Goal: Information Seeking & Learning: Learn about a topic

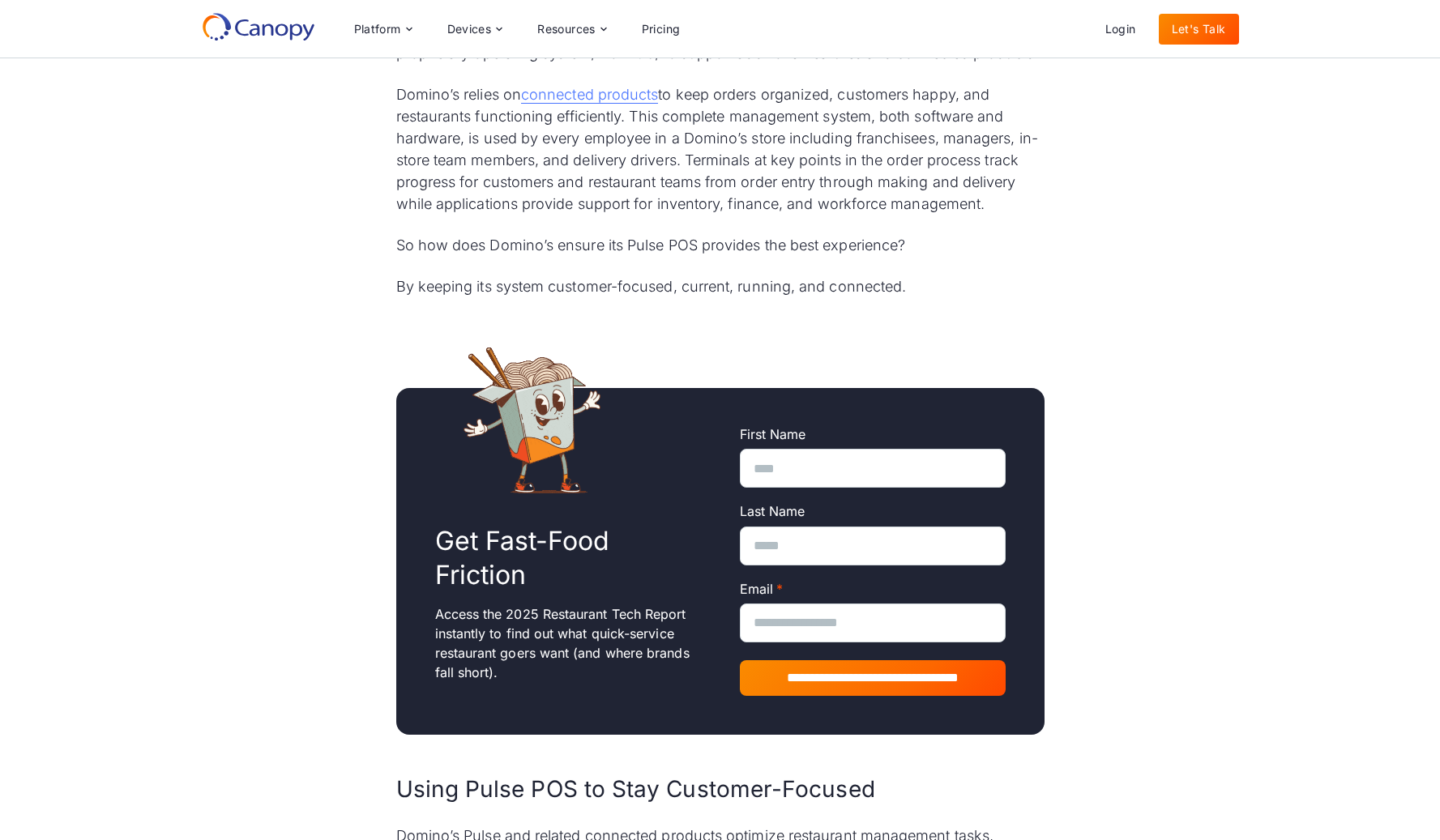
scroll to position [1446, 0]
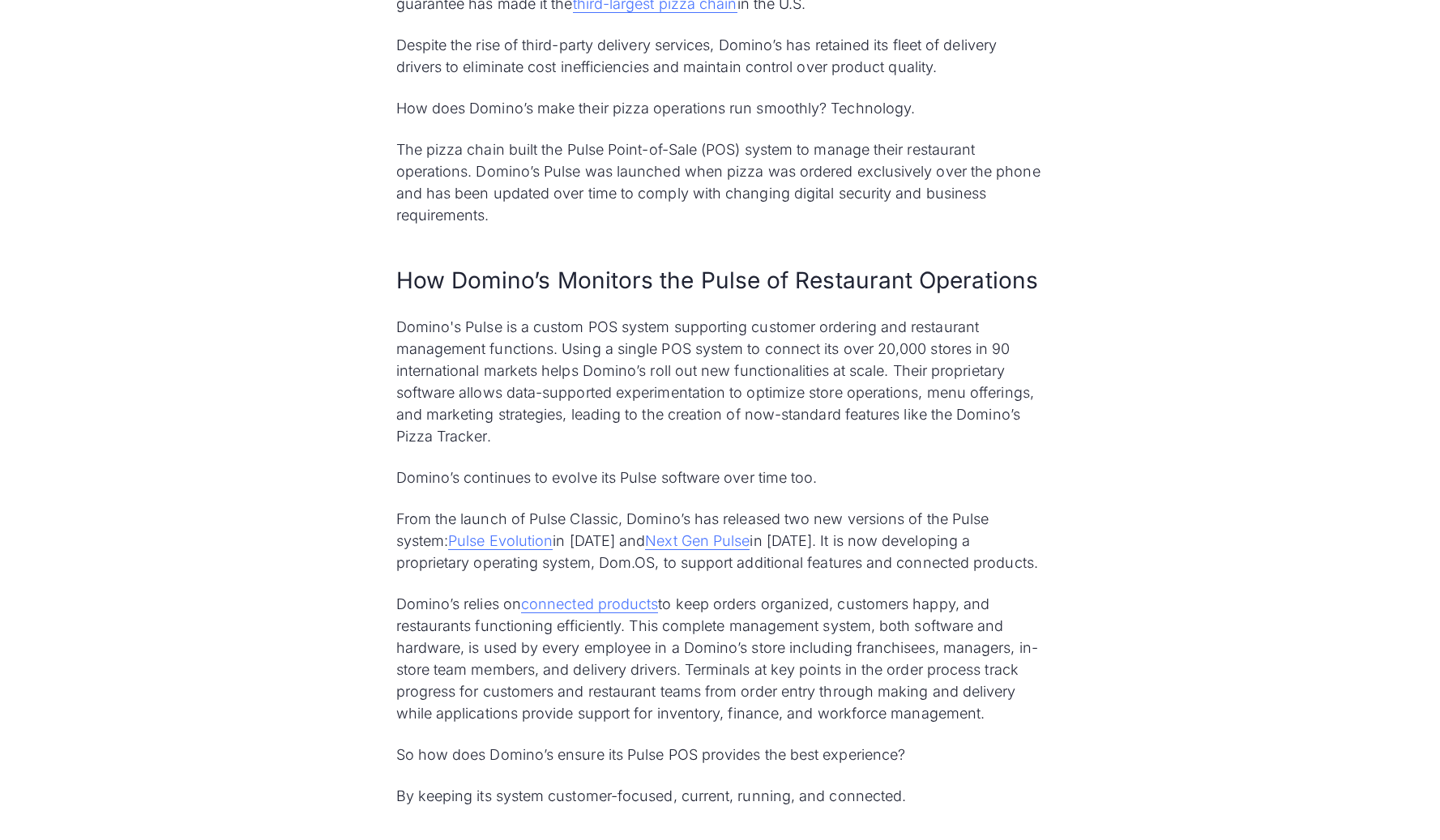
scroll to position [945, 0]
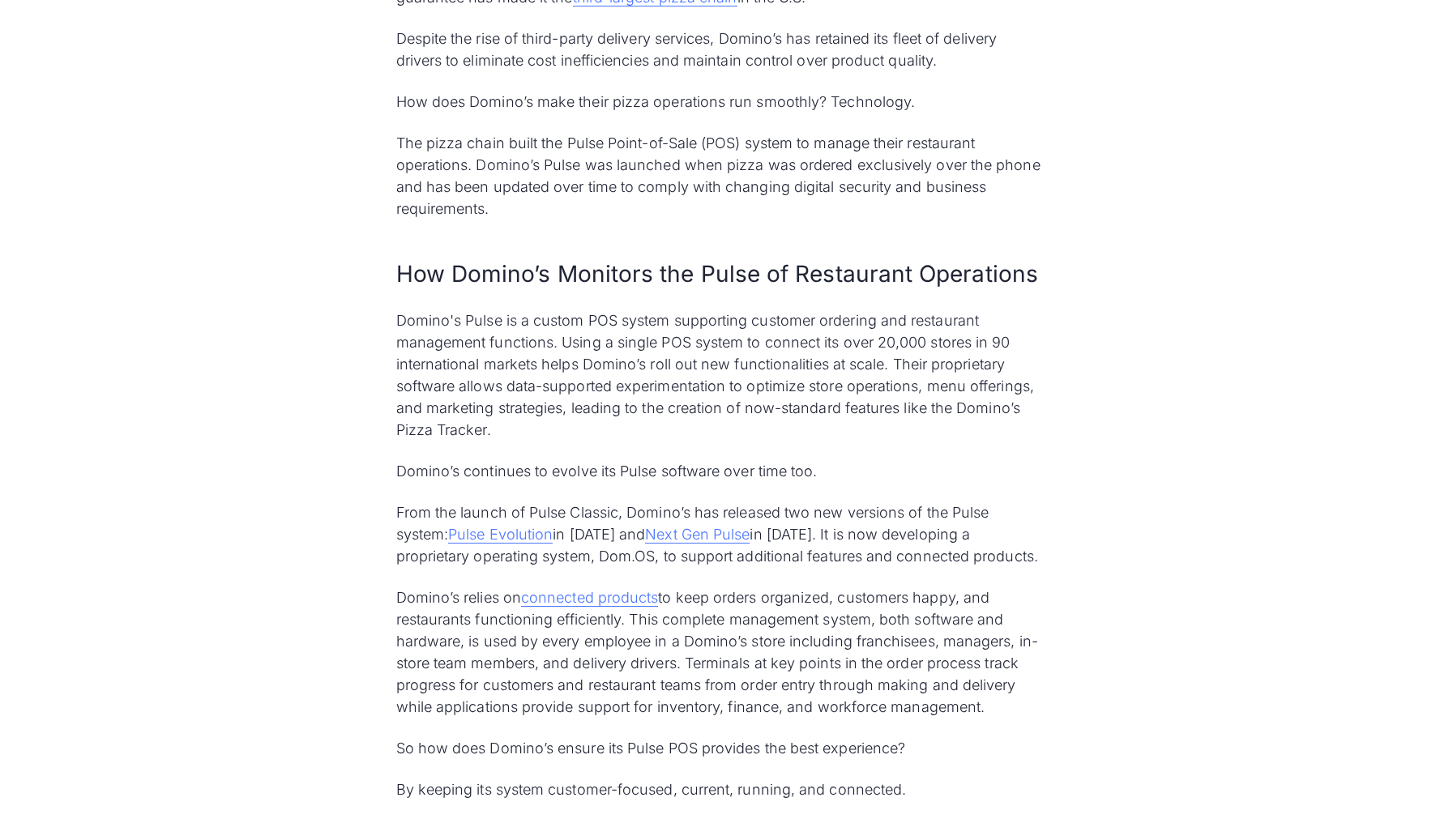
click at [620, 469] on p "Domino’s continues to evolve its Pulse software over time too." at bounding box center [720, 471] width 648 height 22
click at [725, 539] on link "Next Gen Pulse" at bounding box center [697, 534] width 105 height 18
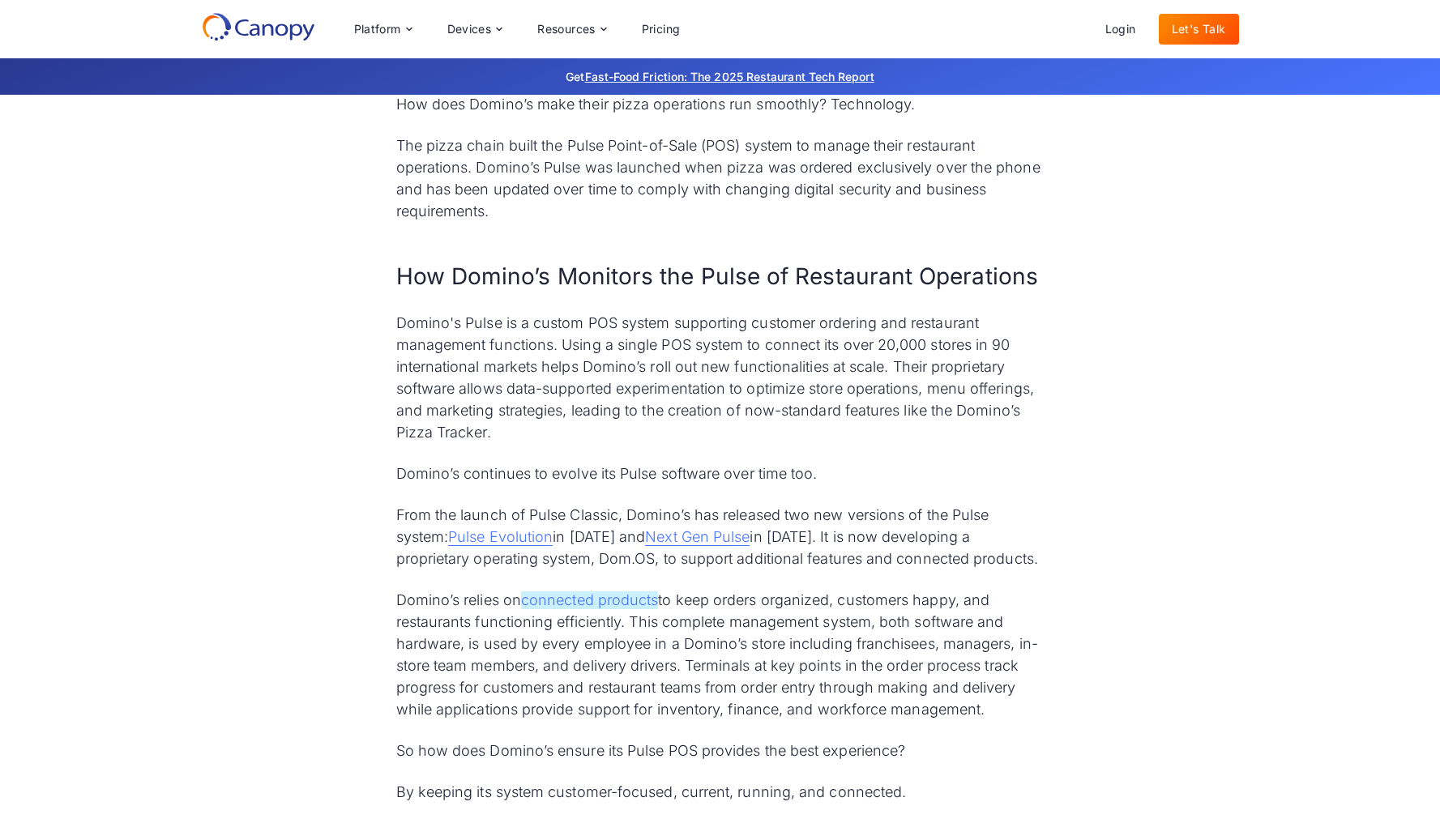
click at [598, 598] on link "connected products" at bounding box center [589, 599] width 137 height 18
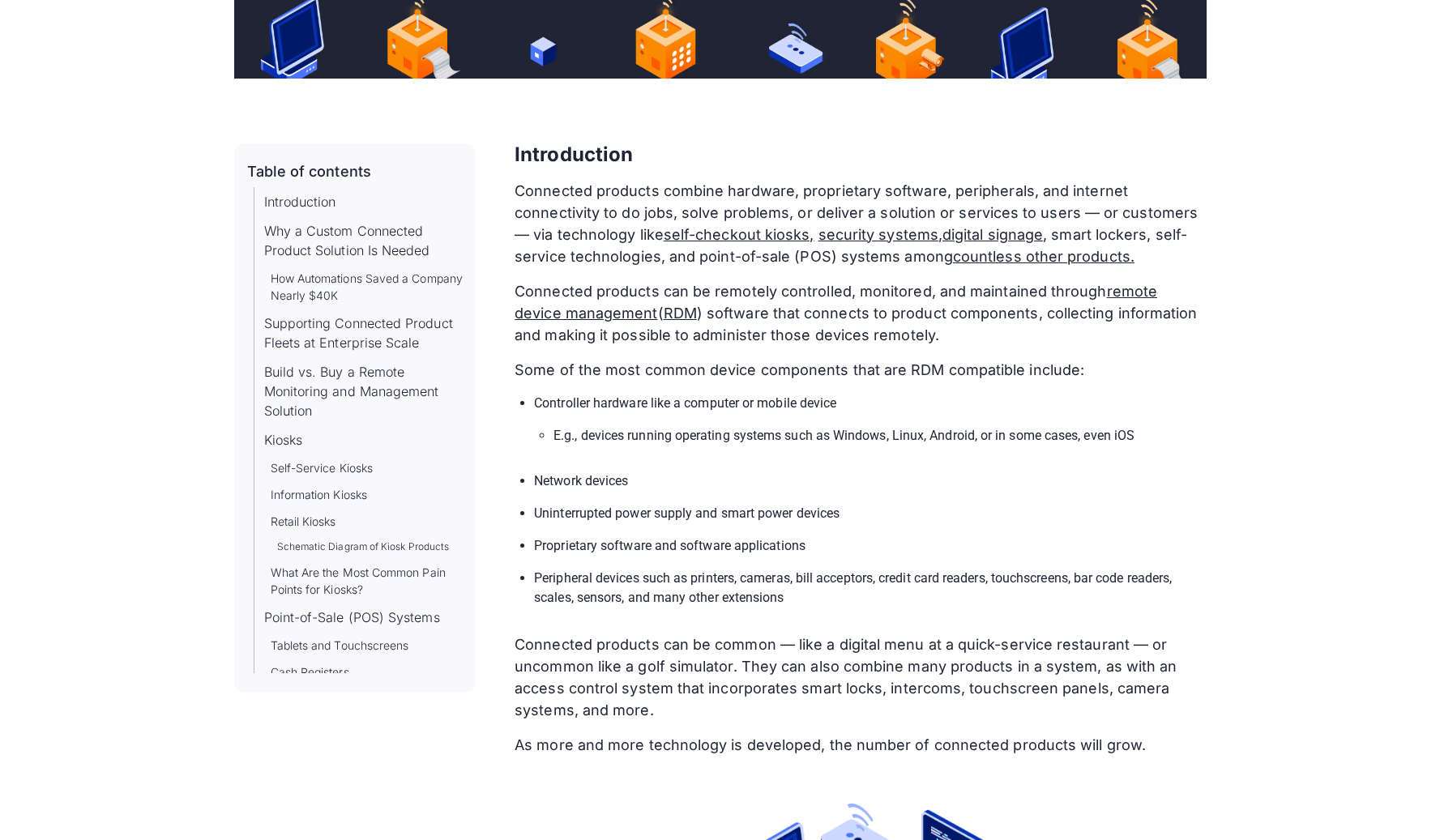
scroll to position [679, 0]
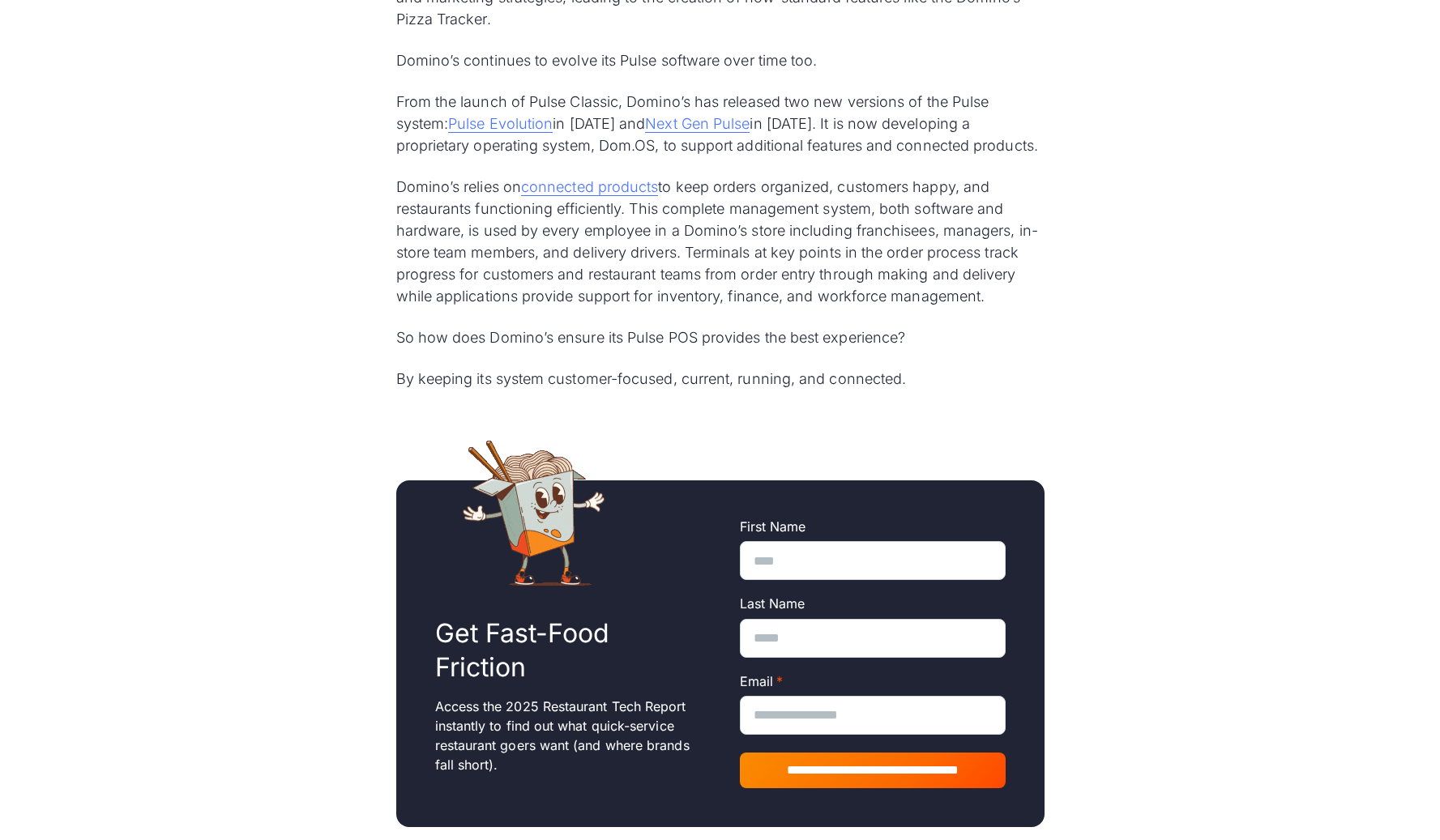
scroll to position [1366, 0]
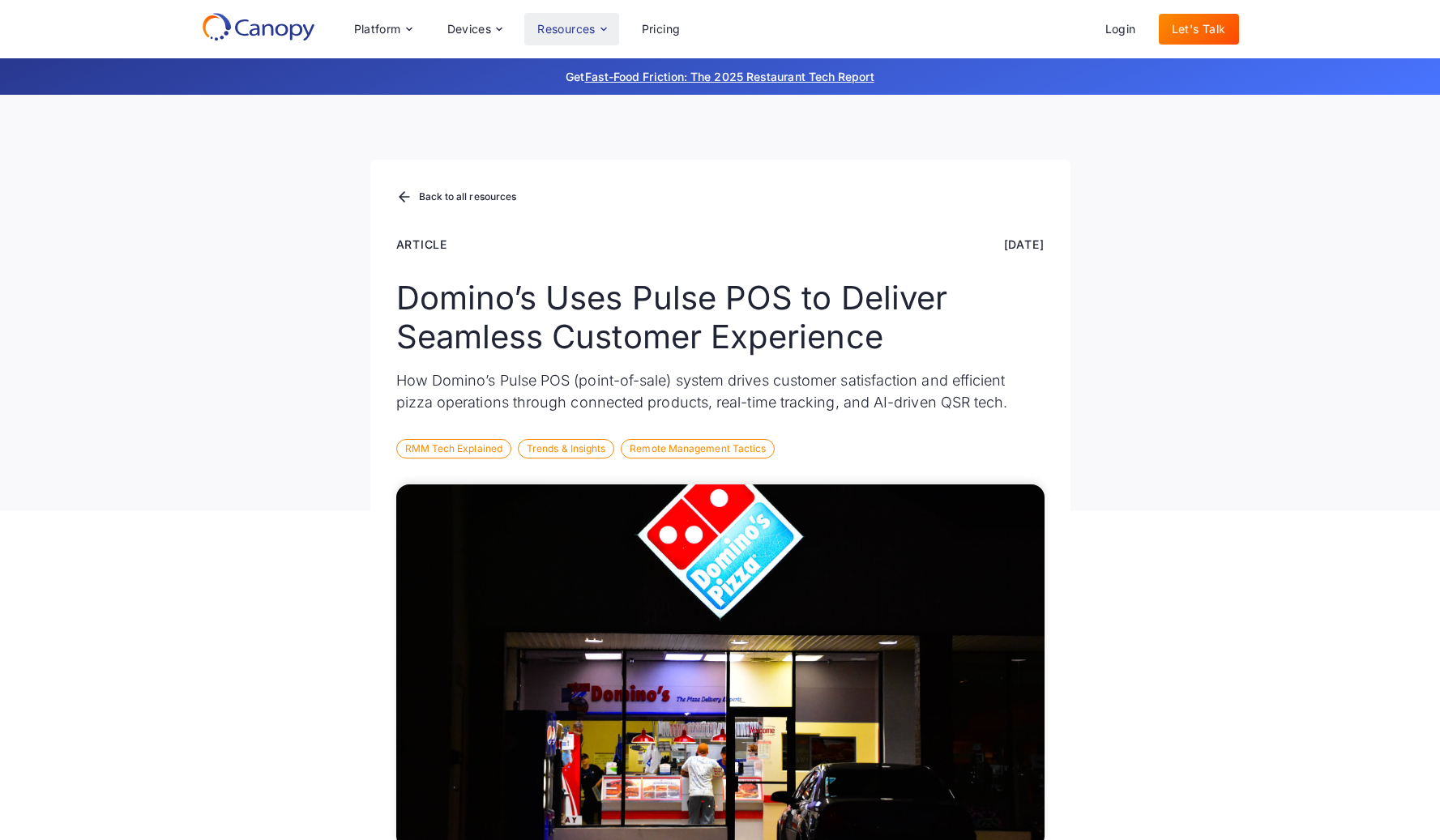
click at [606, 28] on icon at bounding box center [603, 28] width 6 height 3
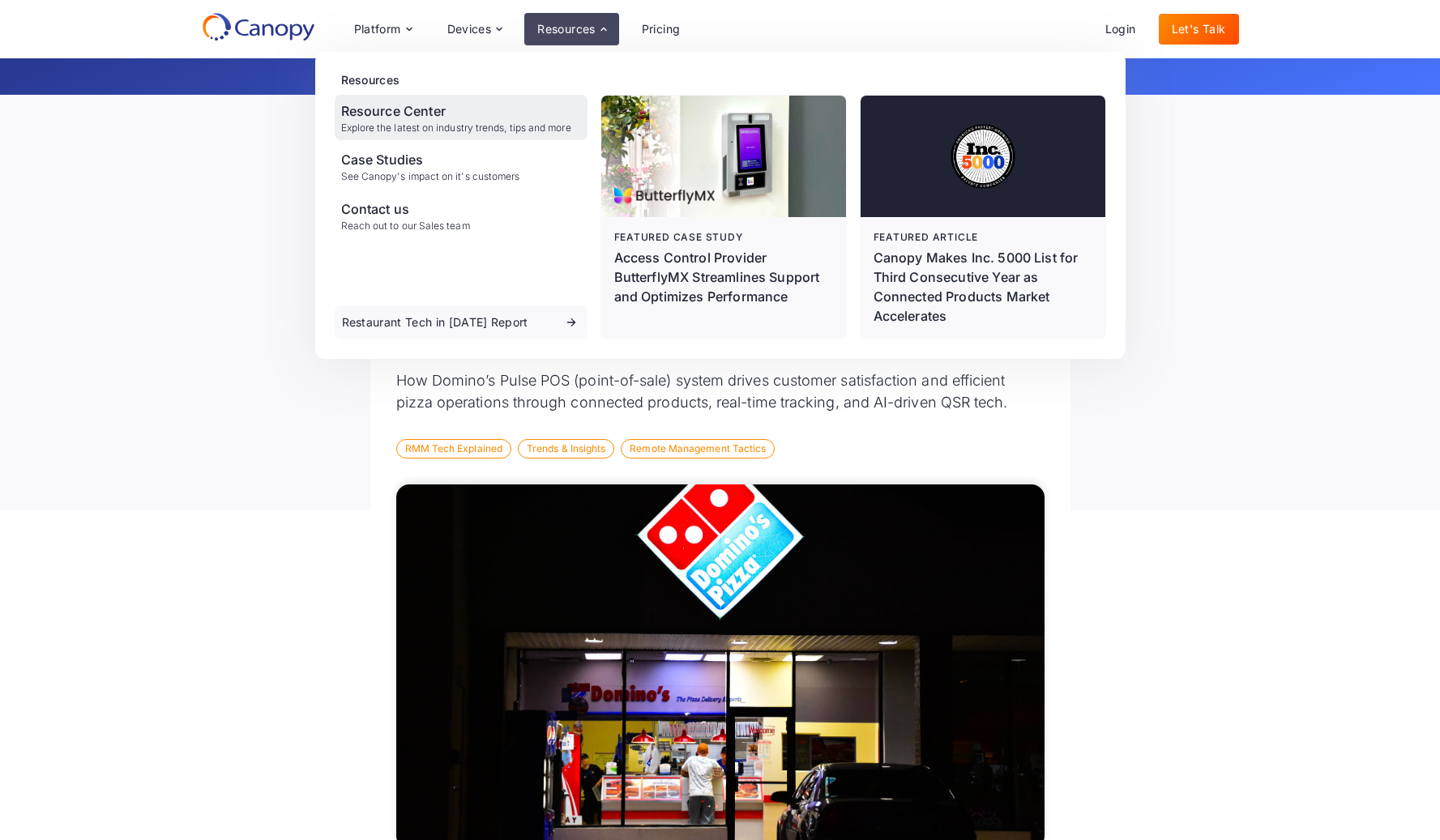
click at [442, 122] on div "Explore the latest on industry trends, tips and more" at bounding box center [456, 128] width 231 height 11
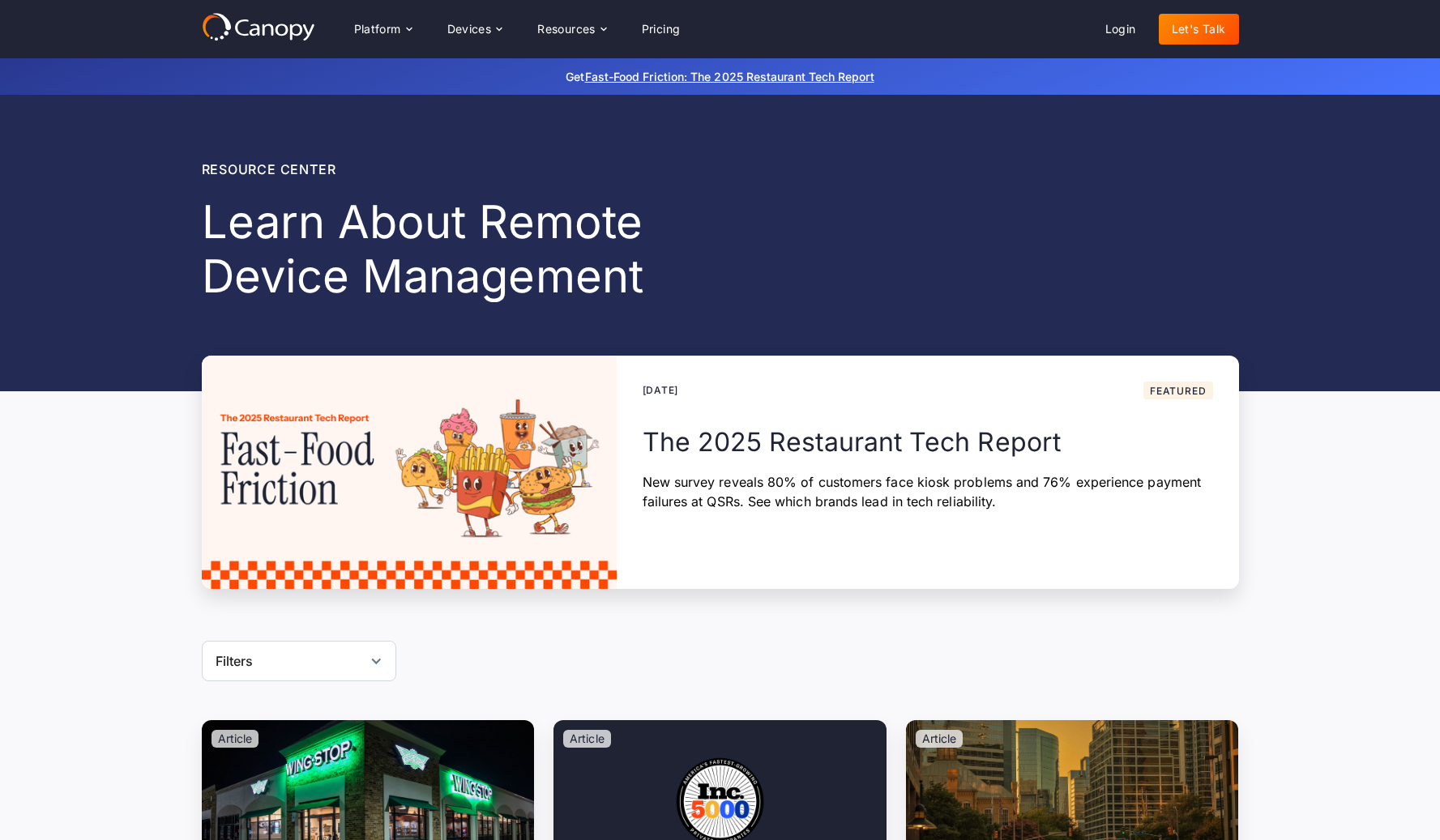
click at [145, 465] on div "Resource center Learn About Remote Device Management No items found. August 12,…" at bounding box center [720, 341] width 1440 height 494
click at [319, 679] on div "Filters" at bounding box center [299, 661] width 195 height 41
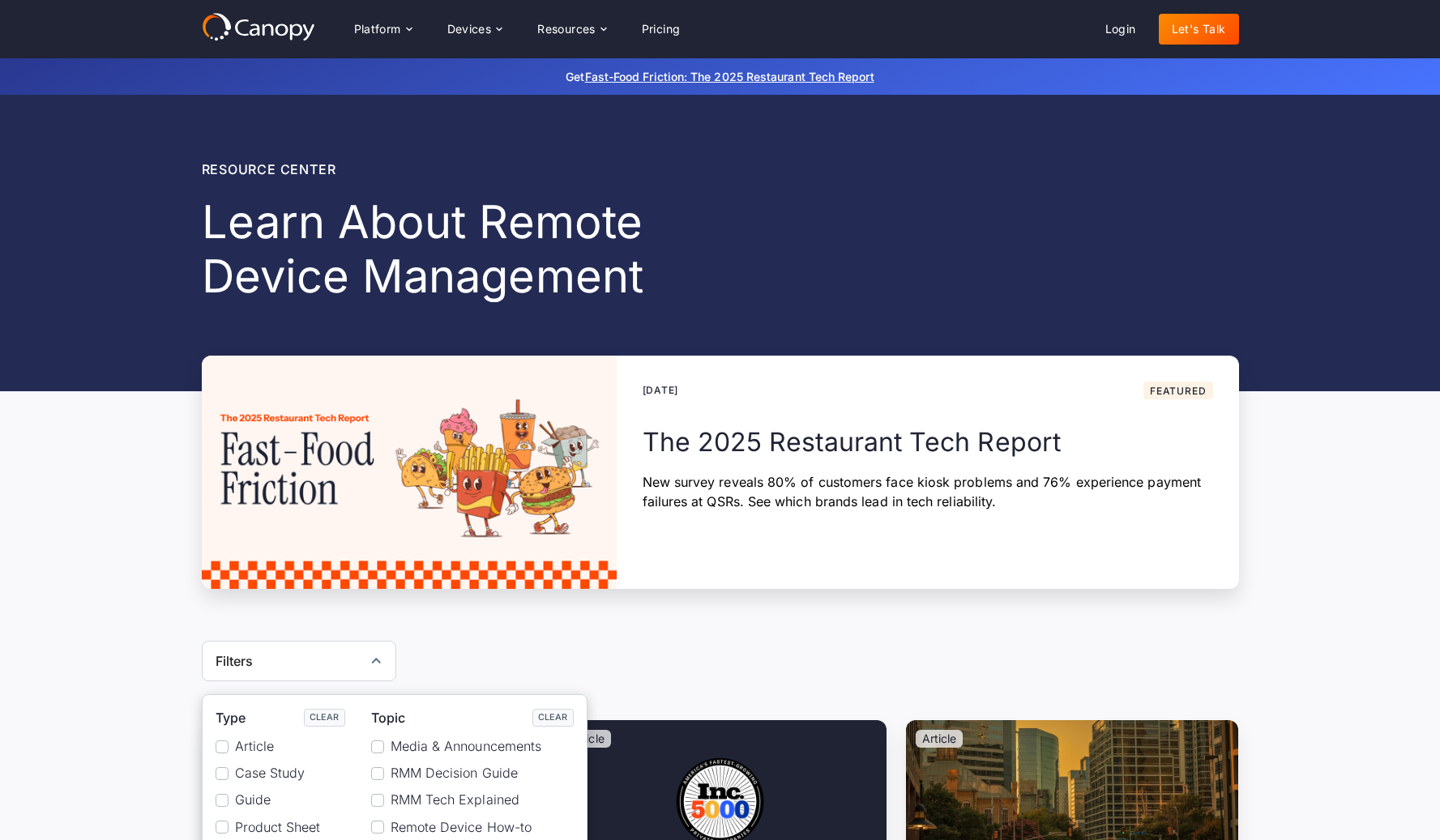
click at [161, 582] on div "Resource center Learn About Remote Device Management No items found. August 12,…" at bounding box center [720, 341] width 1440 height 494
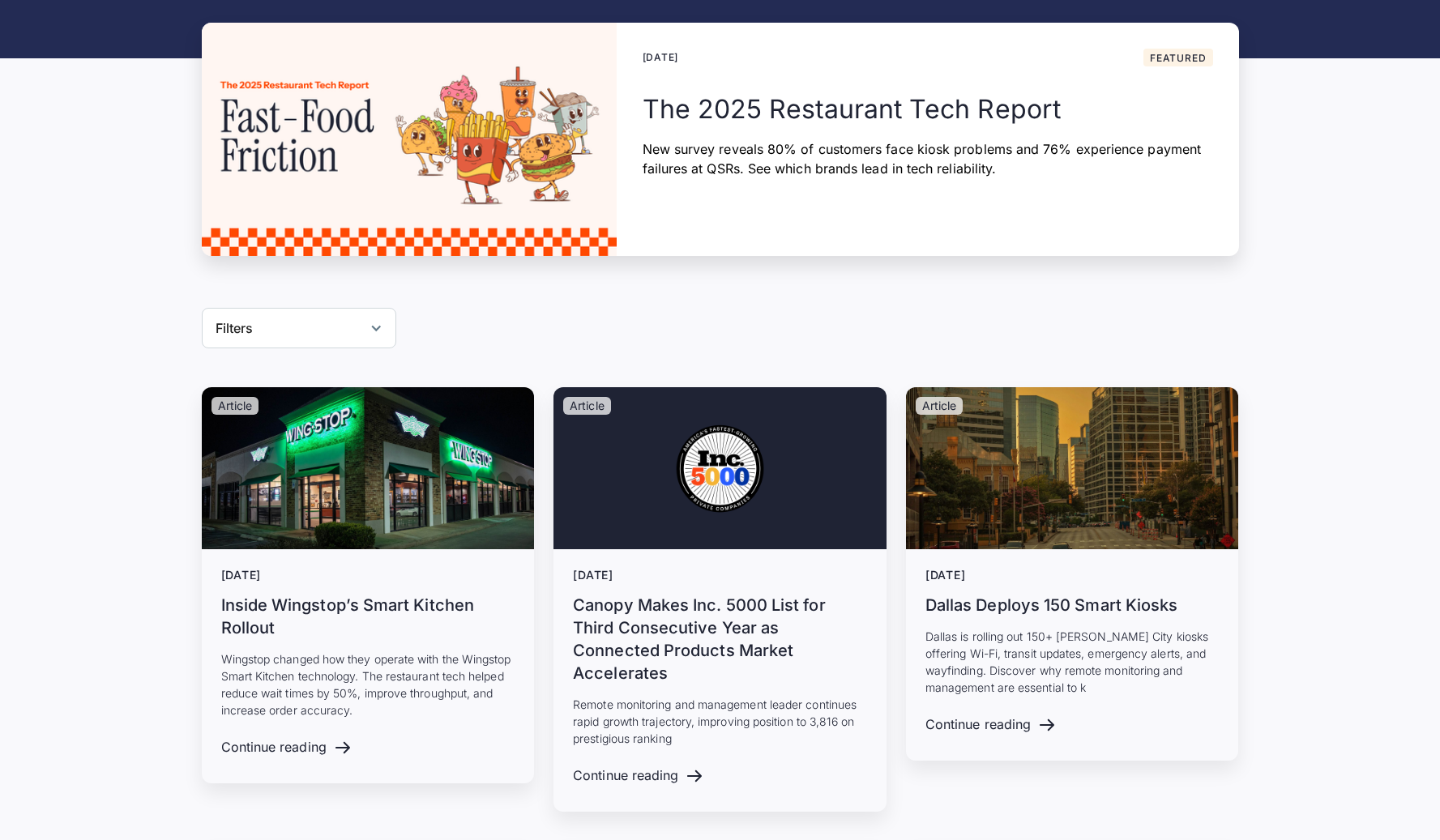
scroll to position [346, 0]
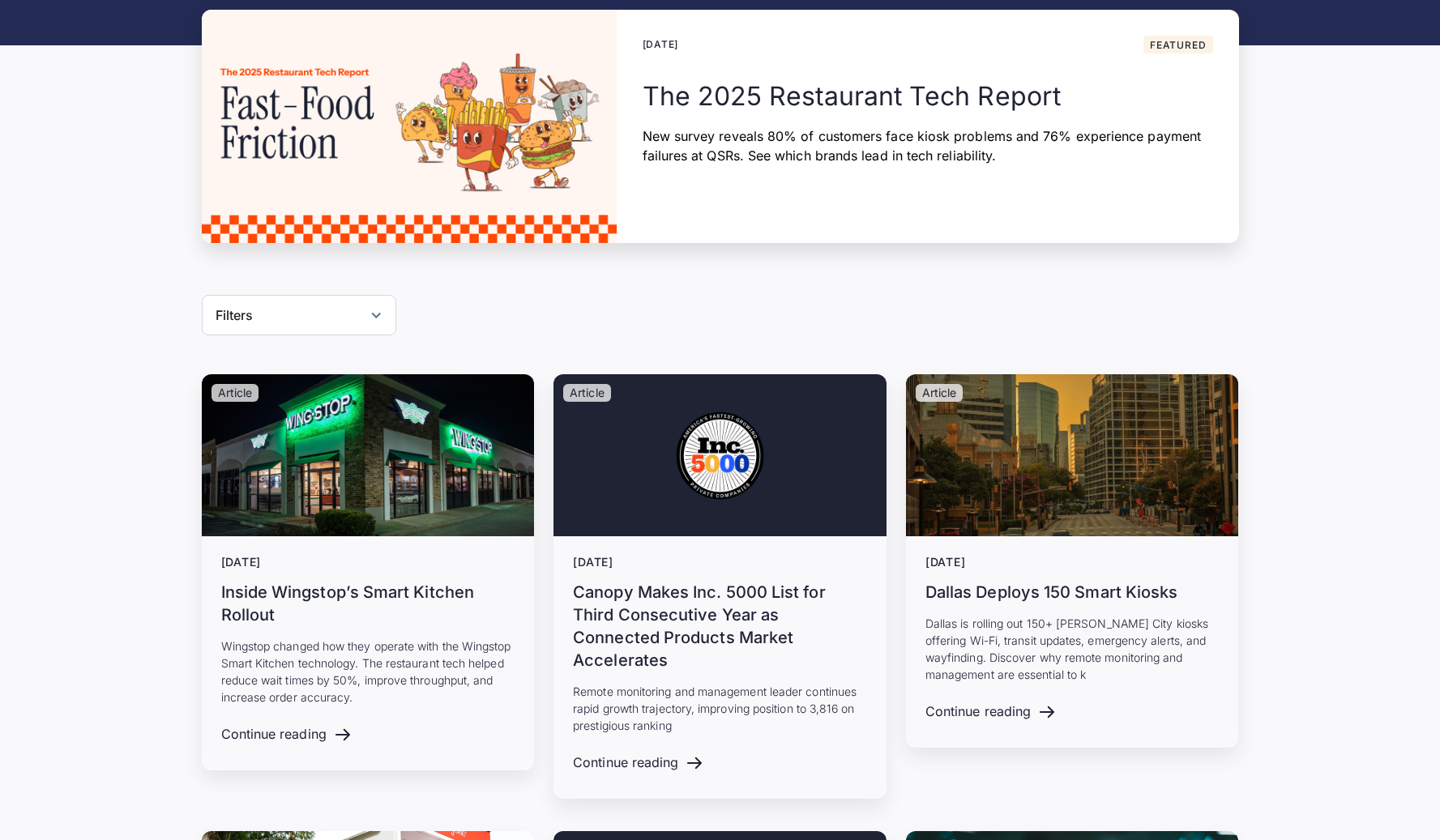
click at [327, 298] on div "Filters" at bounding box center [299, 315] width 195 height 41
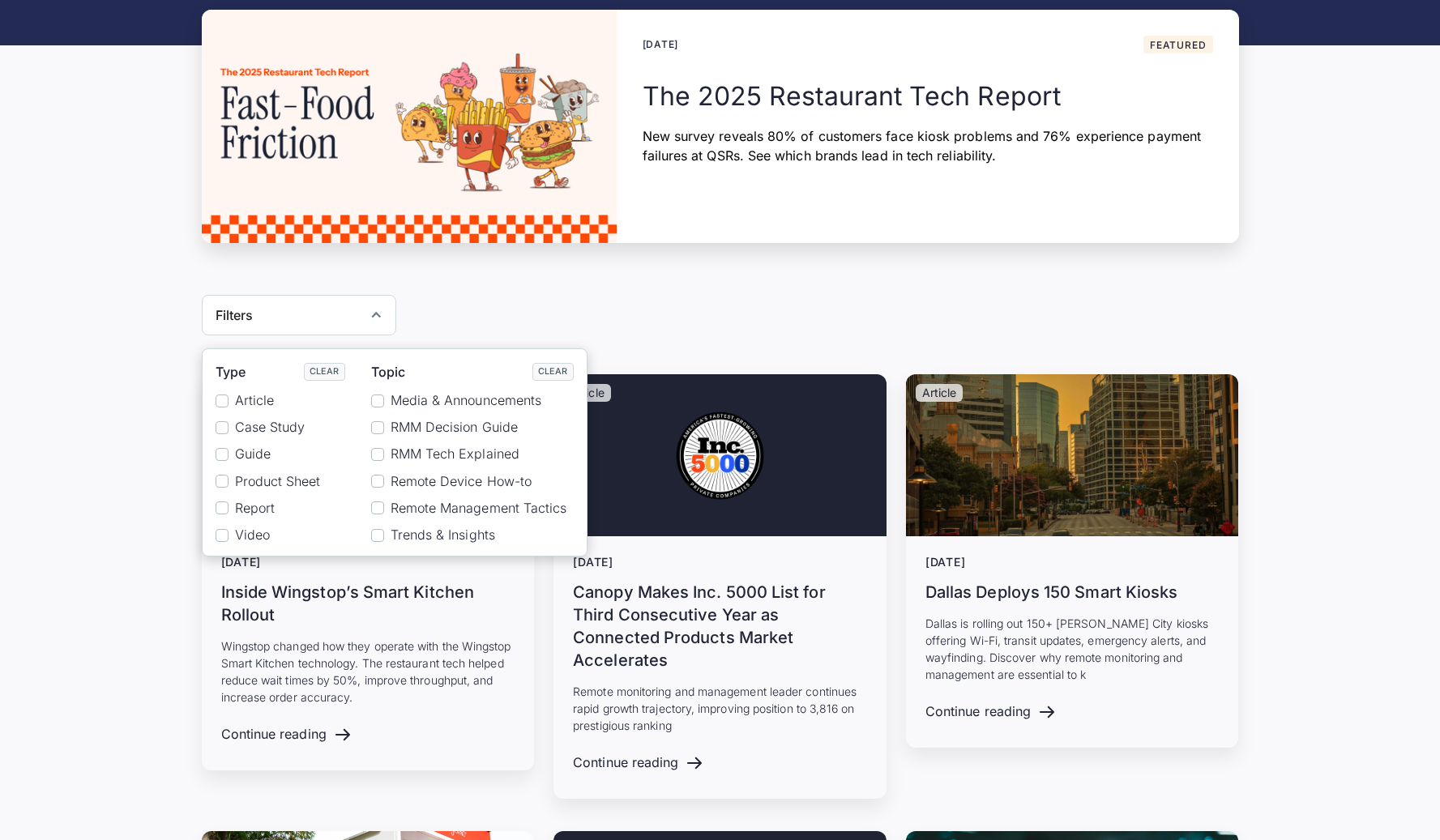
click at [714, 315] on div "Filters Type Clear Article Case Study Guide Product Sheet Report Video Topic Cl…" at bounding box center [720, 315] width 1037 height 41
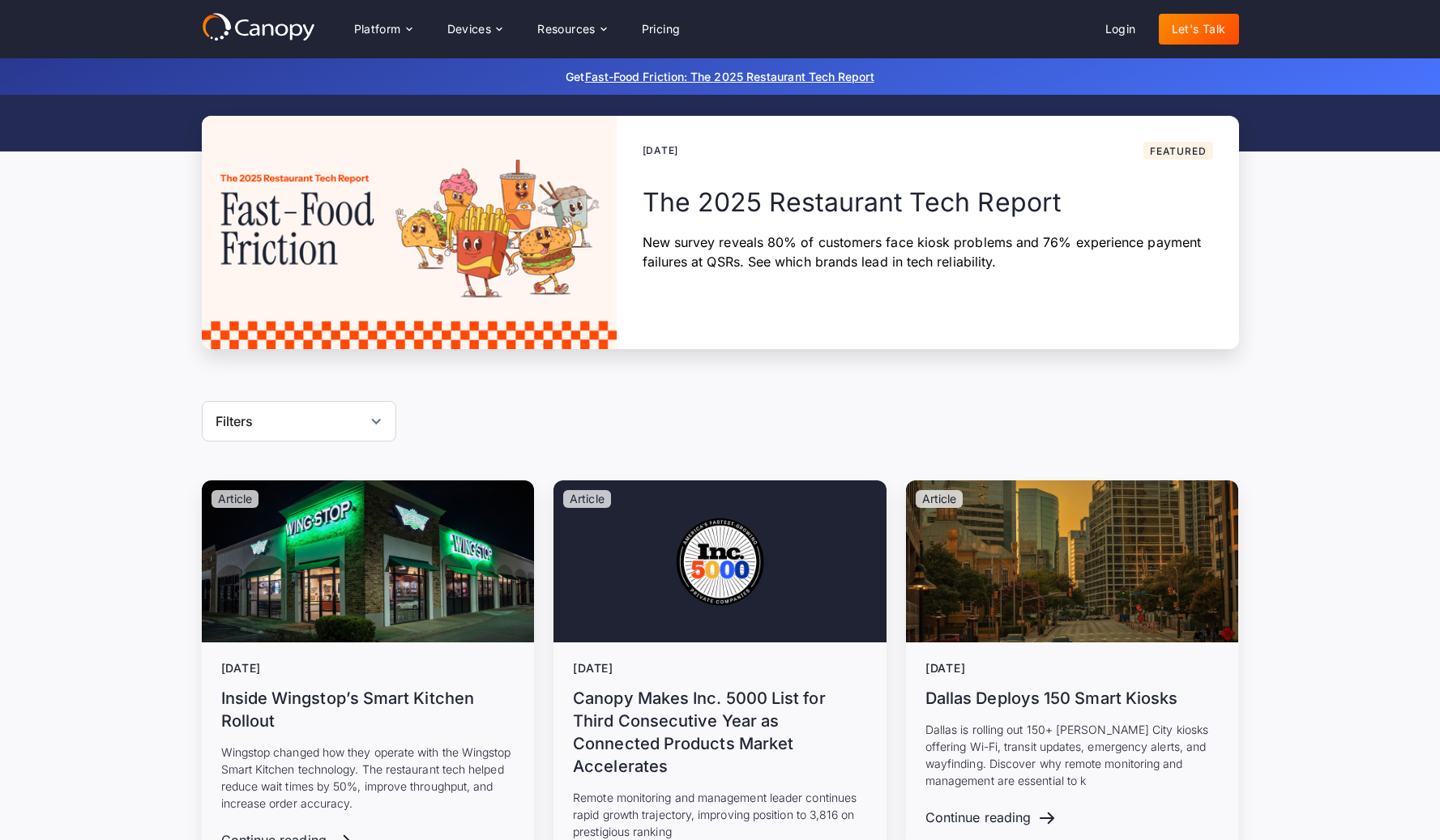
scroll to position [0, 0]
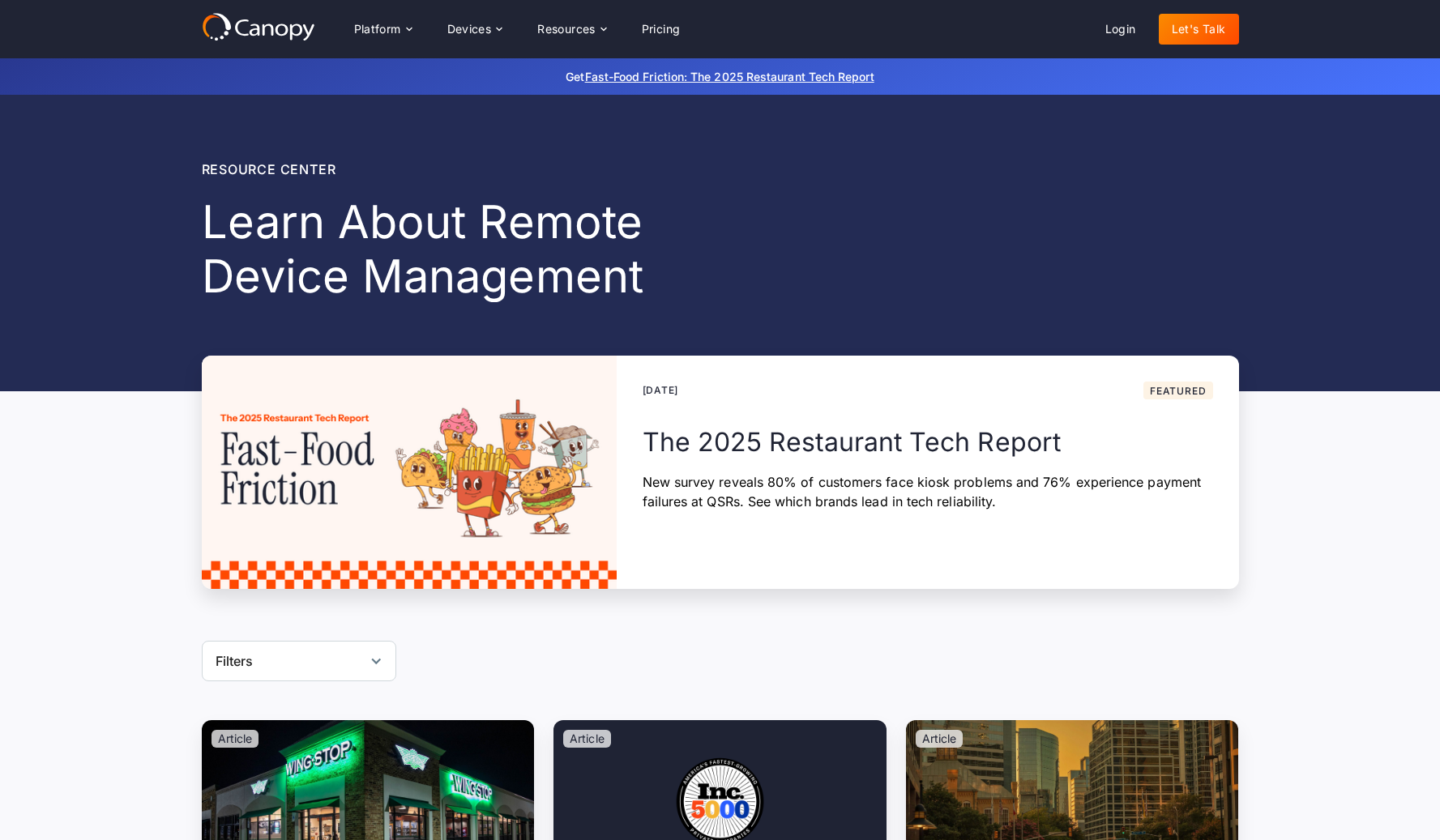
click at [282, 30] on icon at bounding box center [258, 26] width 113 height 29
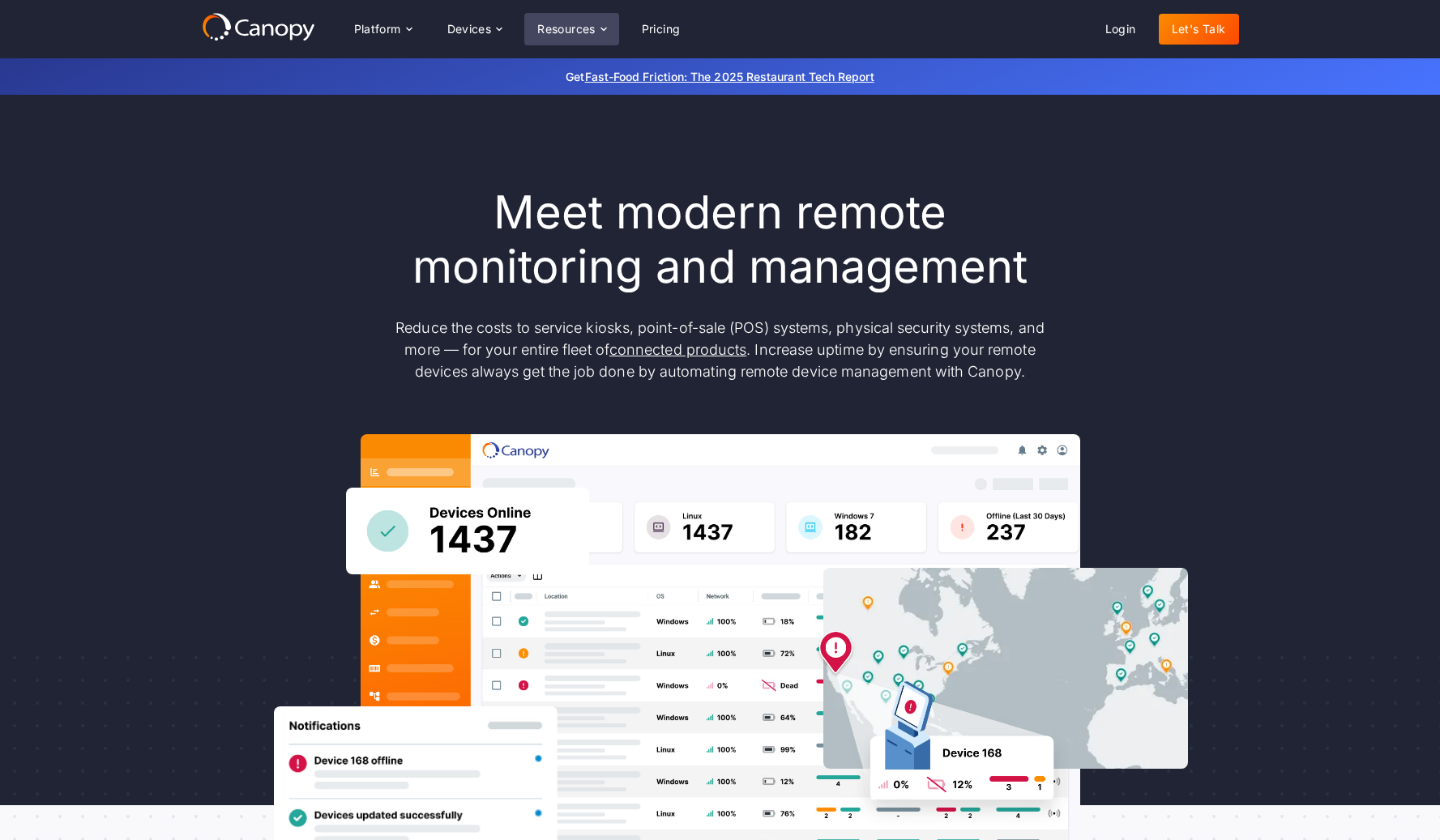
click at [572, 29] on div "Resources" at bounding box center [566, 29] width 59 height 11
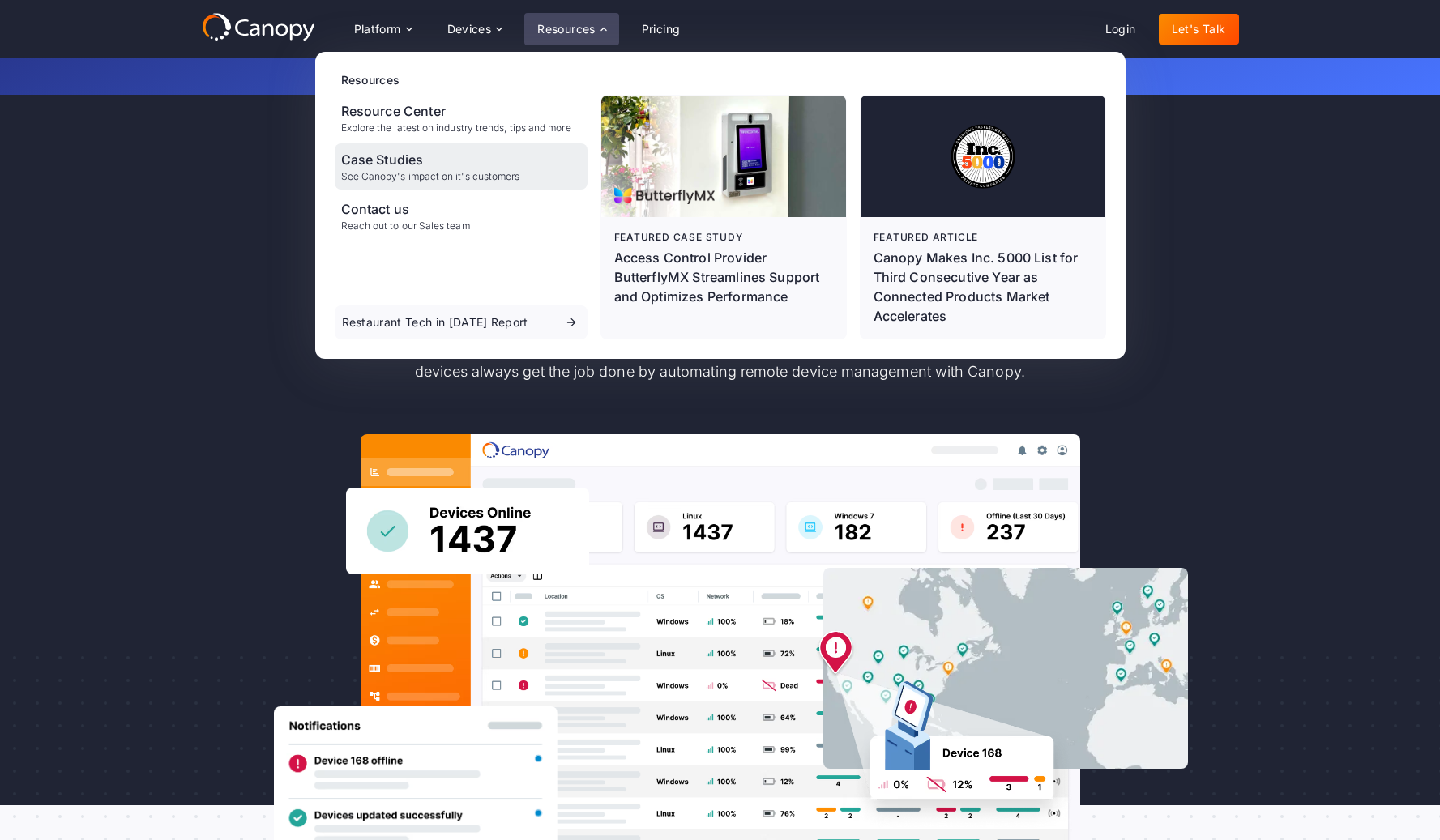
click at [385, 157] on div "Case Studies" at bounding box center [430, 159] width 179 height 20
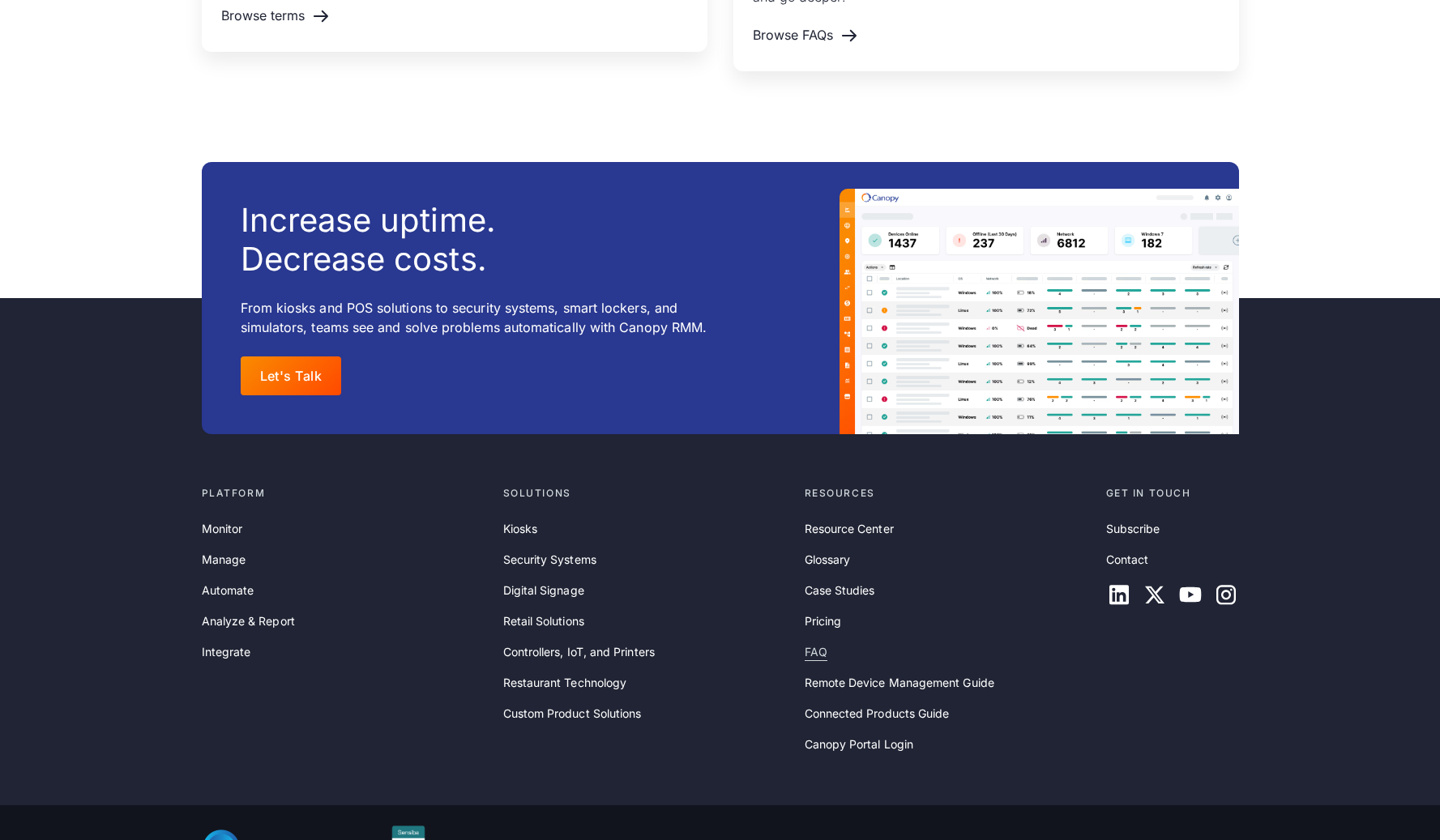
scroll to position [2389, 0]
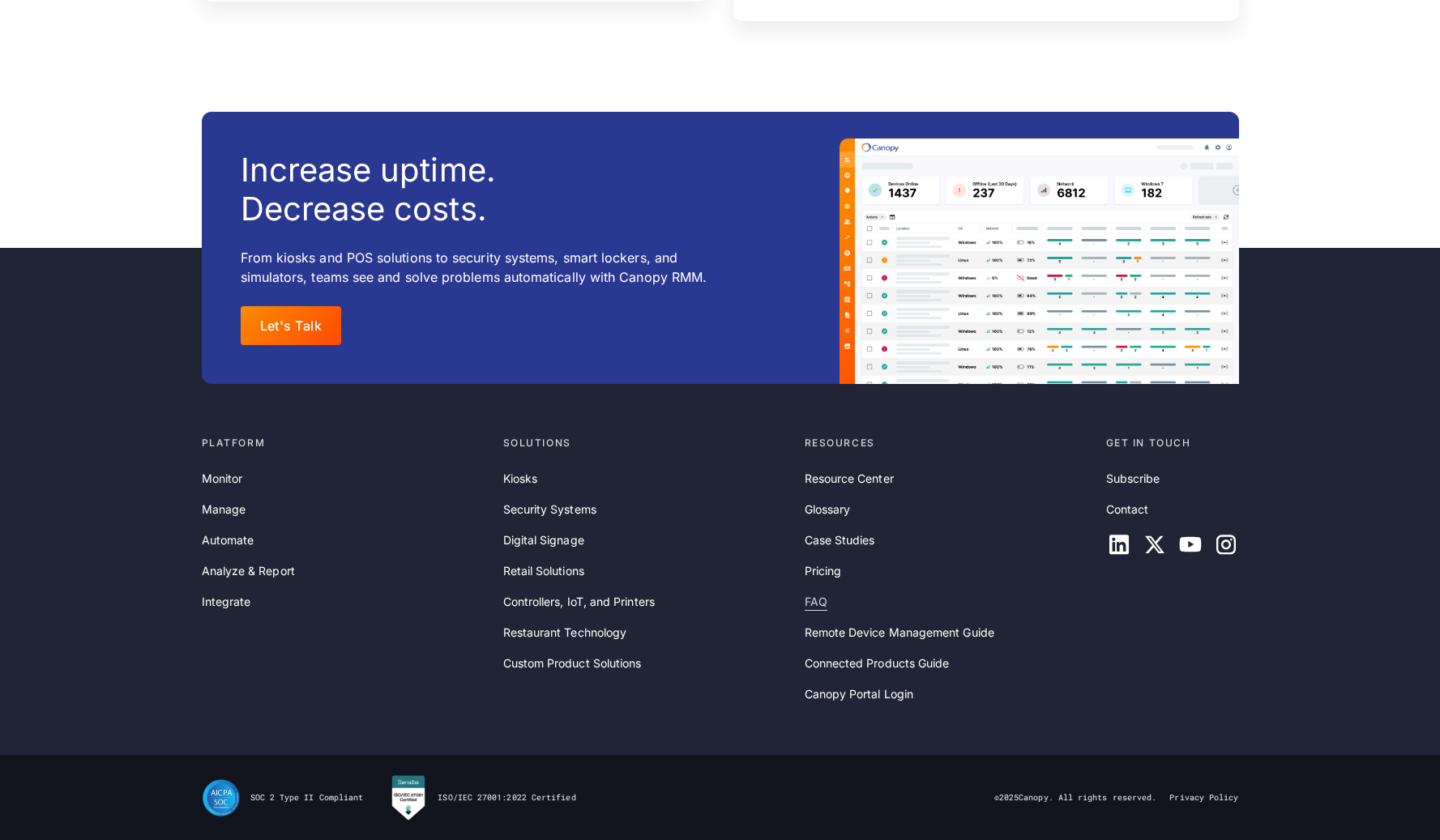
click at [822, 606] on link "FAQ" at bounding box center [816, 601] width 23 height 18
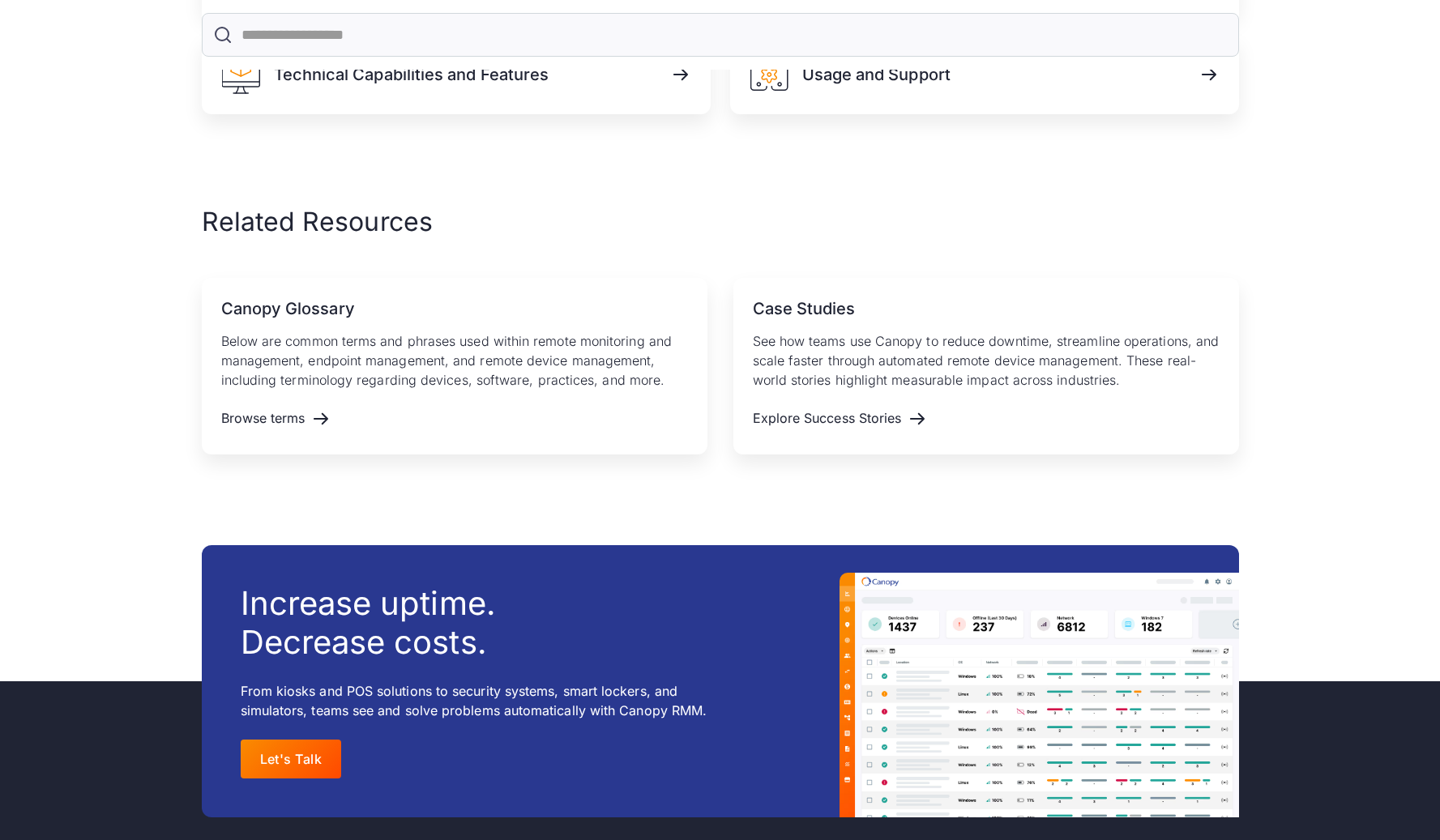
scroll to position [1086, 0]
